Goal: Task Accomplishment & Management: Use online tool/utility

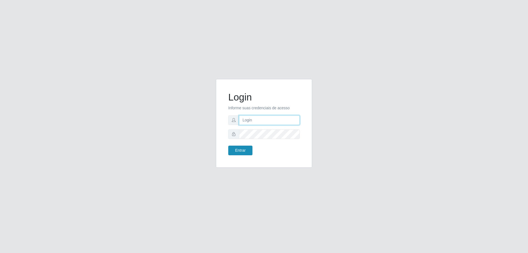
type input "[EMAIL_ADDRESS][DOMAIN_NAME]"
click at [242, 149] on button "Entrar" at bounding box center [240, 151] width 24 height 10
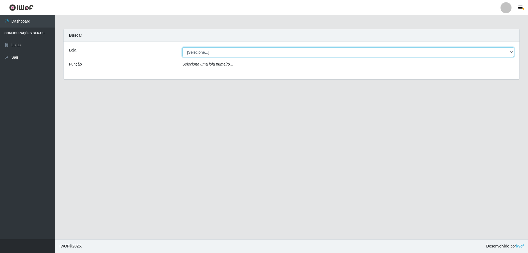
drag, startPoint x: 197, startPoint y: 51, endPoint x: 197, endPoint y: 57, distance: 5.8
click at [197, 51] on select "[Selecione...] Atacado Vem - Loja 31 [GEOGRAPHIC_DATA]" at bounding box center [348, 52] width 332 height 10
select select "437"
click at [182, 47] on select "[Selecione...] Atacado Vem - Loja 31 [GEOGRAPHIC_DATA]" at bounding box center [348, 52] width 332 height 10
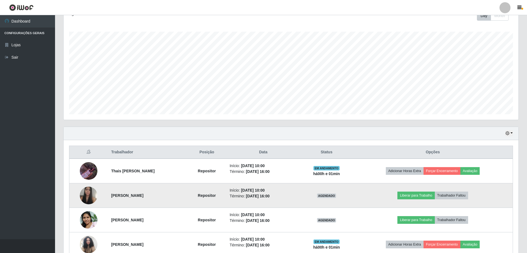
scroll to position [186, 0]
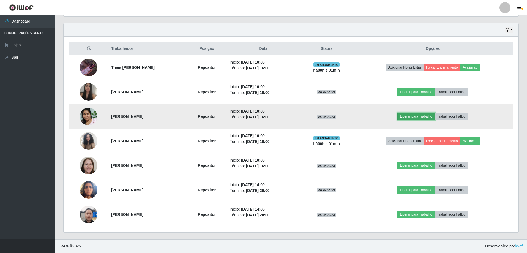
click at [429, 115] on button "Liberar para Trabalho" at bounding box center [415, 117] width 37 height 8
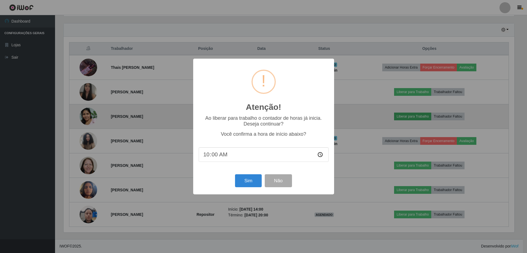
scroll to position [114, 452]
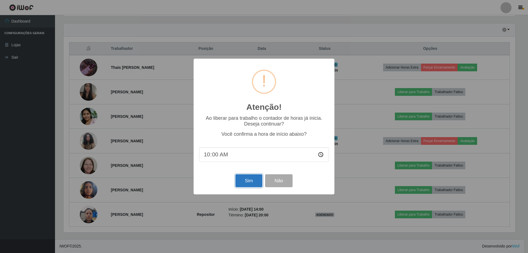
click at [253, 184] on button "Sim" at bounding box center [249, 180] width 27 height 13
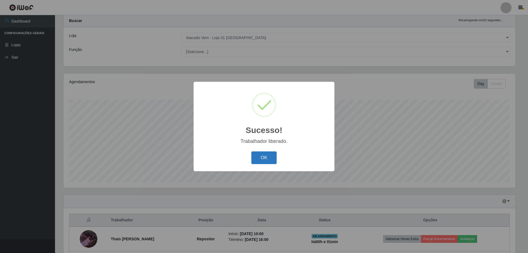
click at [261, 157] on button "OK" at bounding box center [265, 157] width 26 height 13
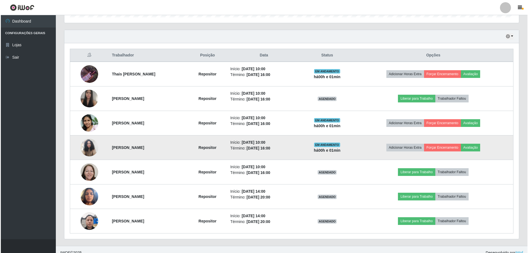
scroll to position [180, 0]
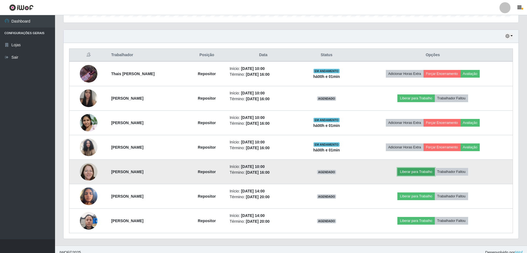
click at [427, 172] on button "Liberar para Trabalho" at bounding box center [415, 172] width 37 height 8
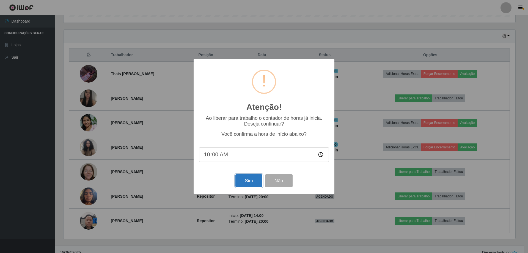
click at [252, 181] on button "Sim" at bounding box center [249, 180] width 27 height 13
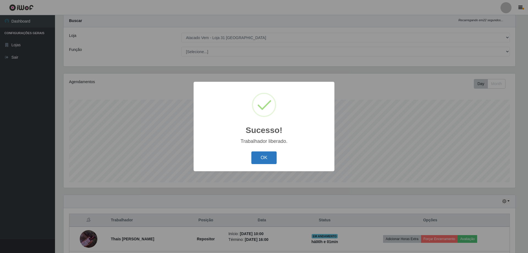
click at [263, 161] on button "OK" at bounding box center [265, 157] width 26 height 13
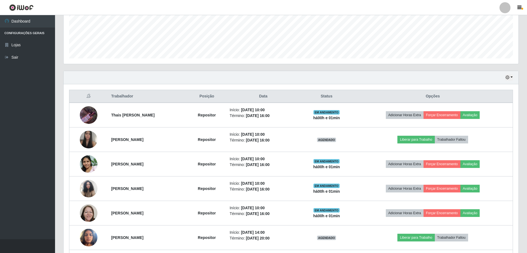
scroll to position [186, 0]
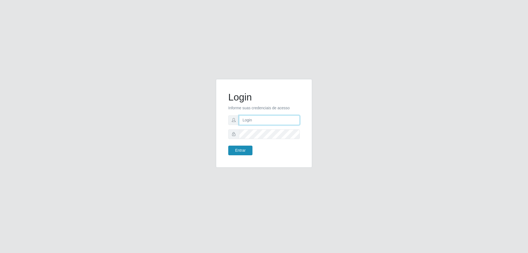
type input "[EMAIL_ADDRESS][DOMAIN_NAME]"
click at [239, 150] on button "Entrar" at bounding box center [240, 151] width 24 height 10
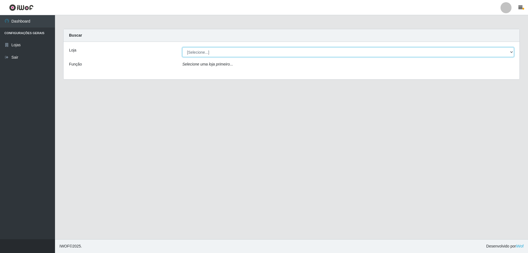
click at [199, 56] on select "[Selecione...] Atacado Vem - Loja 31 [GEOGRAPHIC_DATA]" at bounding box center [348, 52] width 332 height 10
select select "437"
click at [182, 47] on select "[Selecione...] Atacado Vem - Loja 31 [GEOGRAPHIC_DATA]" at bounding box center [348, 52] width 332 height 10
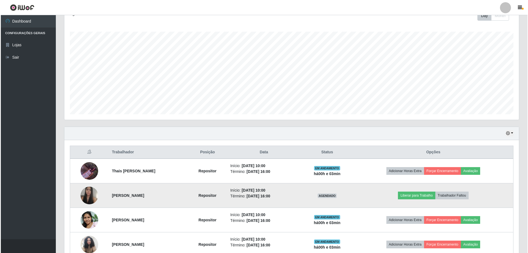
scroll to position [165, 0]
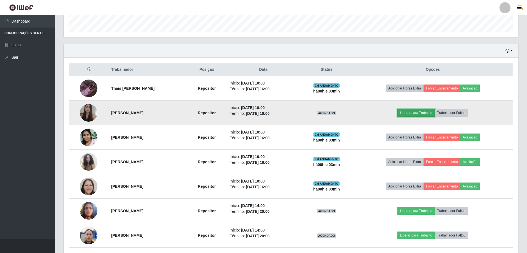
click at [419, 113] on button "Liberar para Trabalho" at bounding box center [415, 113] width 37 height 8
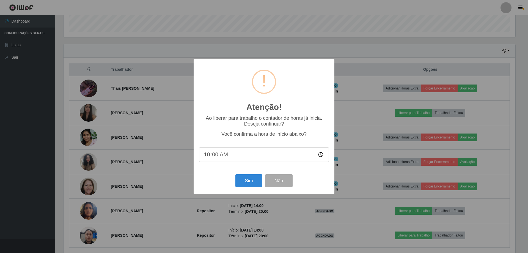
click at [215, 155] on input "10:00" at bounding box center [264, 154] width 130 height 15
click at [250, 179] on button "Sim" at bounding box center [249, 180] width 27 height 13
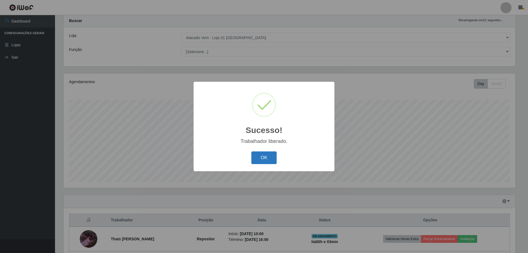
click at [263, 157] on button "OK" at bounding box center [265, 157] width 26 height 13
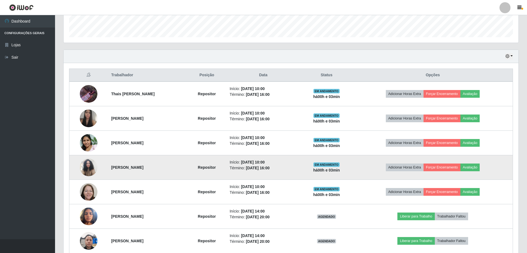
scroll to position [180, 0]
